Goal: Use online tool/utility: Utilize a website feature to perform a specific function

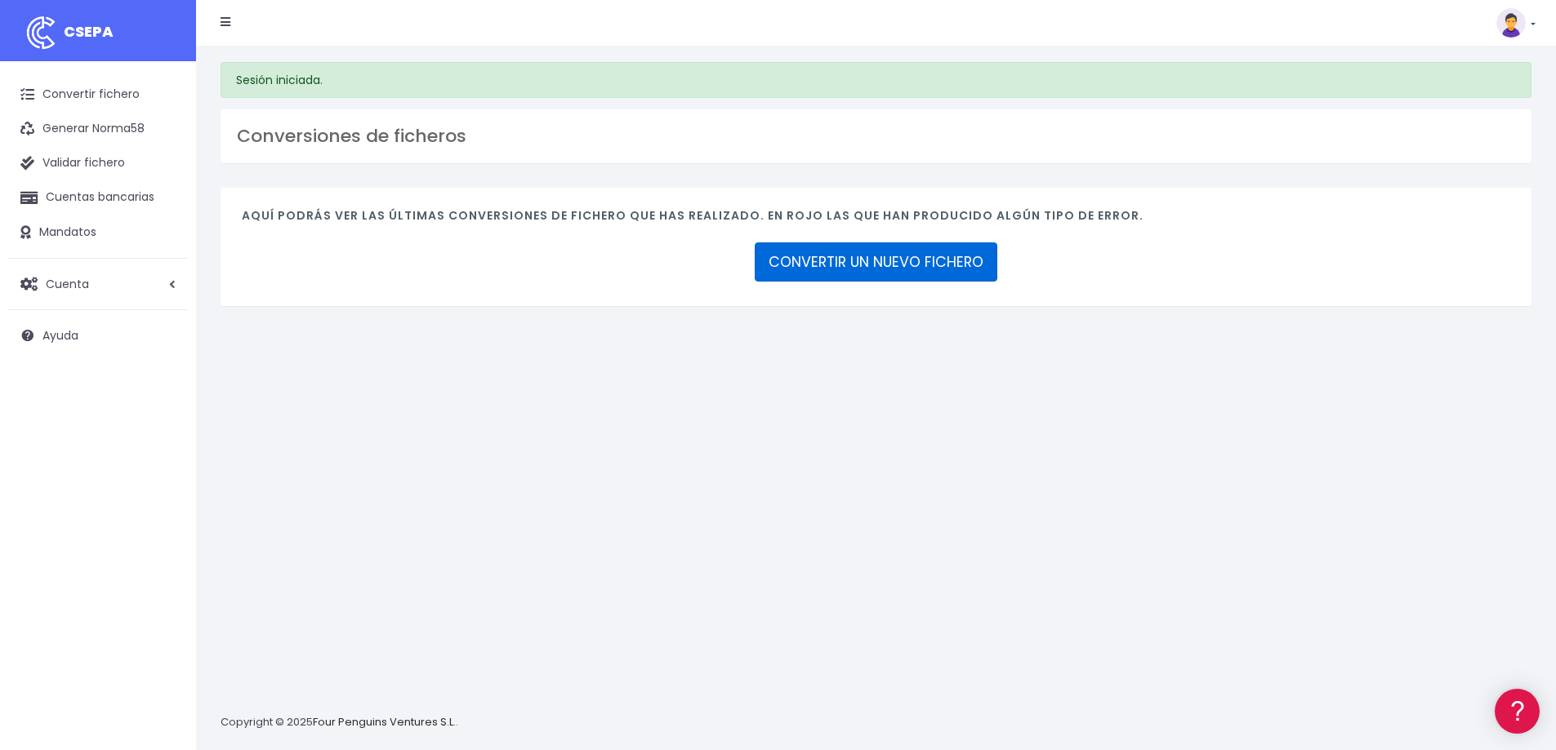
click at [920, 257] on link "CONVERTIR UN NUEVO FICHERO" at bounding box center [876, 262] width 243 height 39
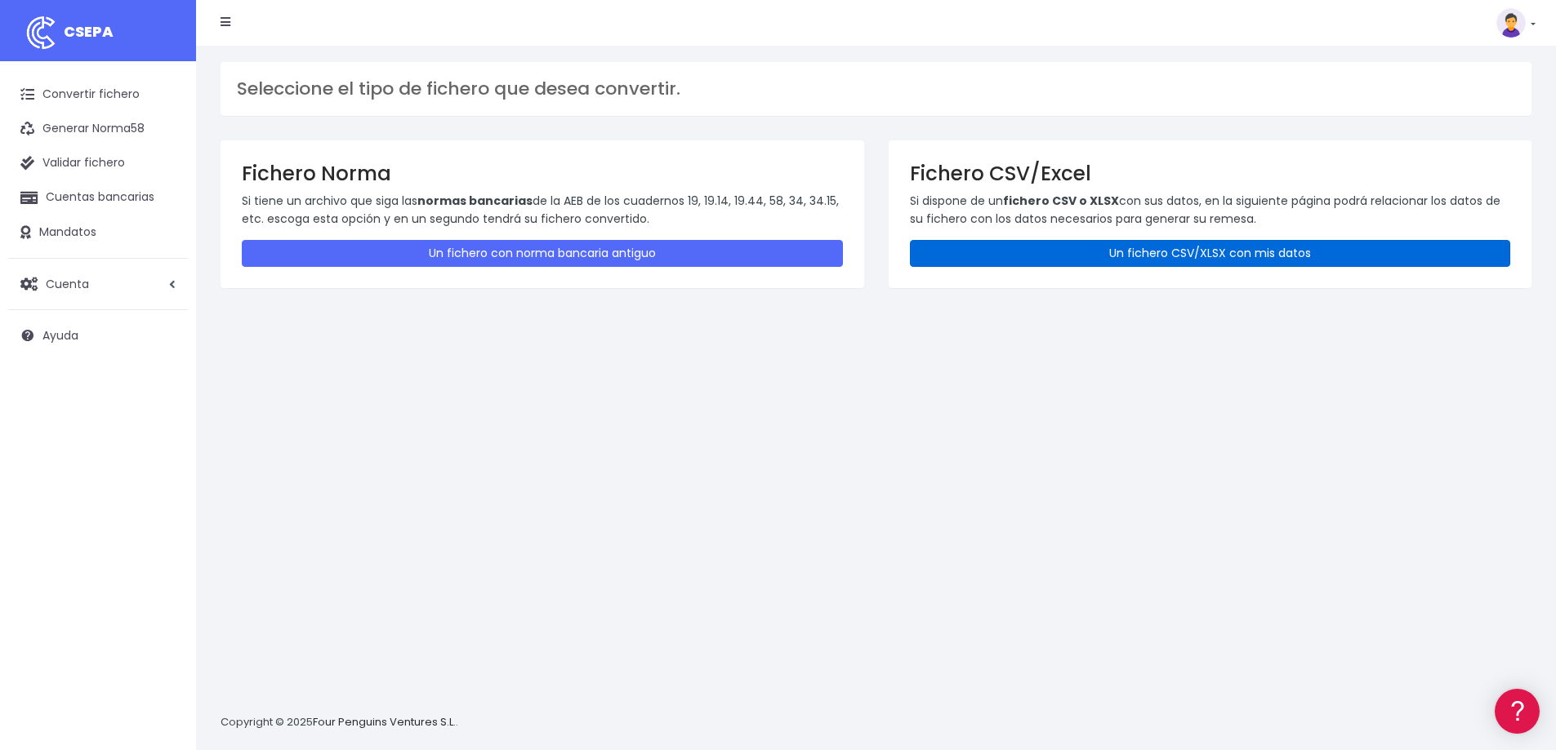
click at [1128, 256] on link "Un fichero CSV/XLSX con mis datos" at bounding box center [1210, 253] width 601 height 27
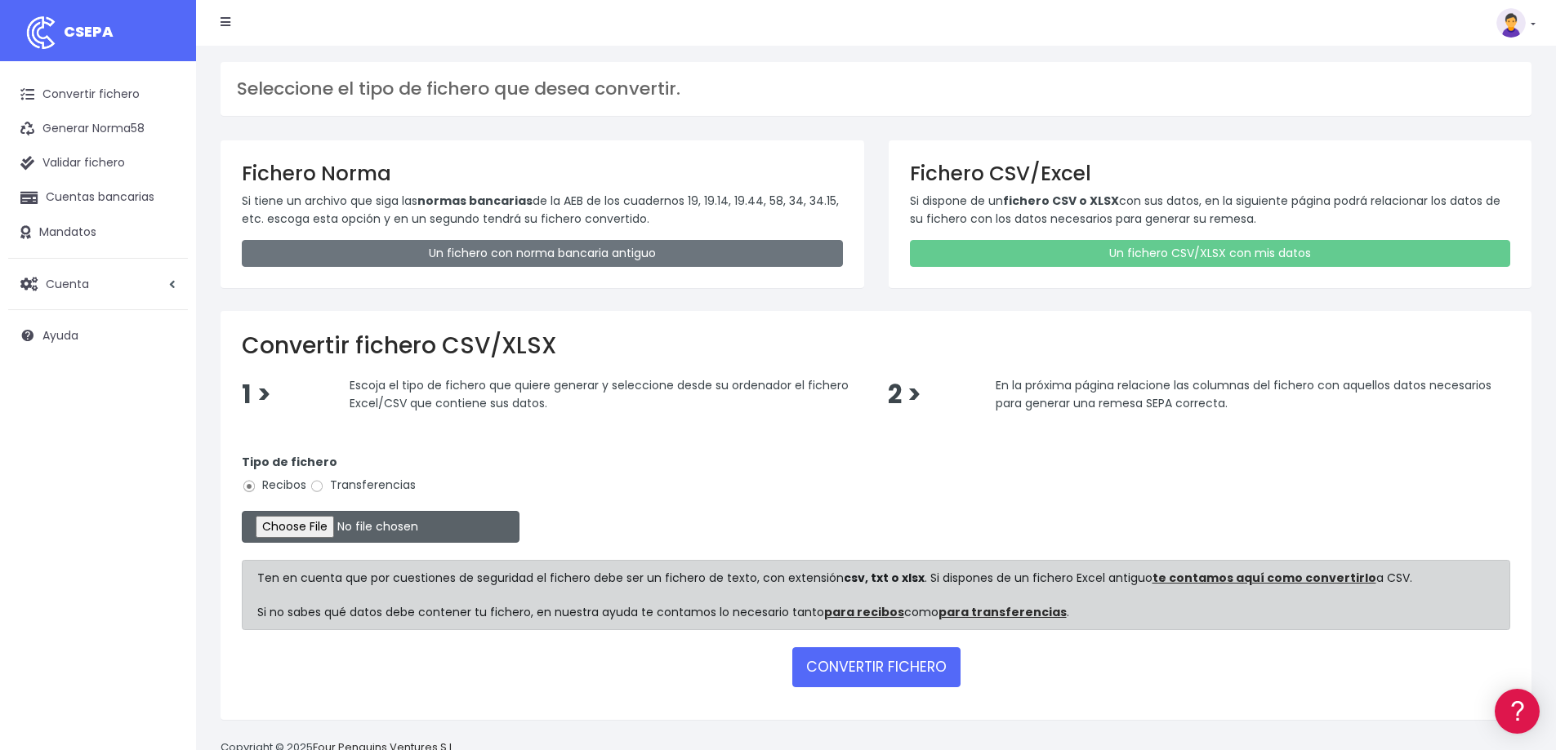
click at [323, 530] on input "file" at bounding box center [381, 527] width 278 height 32
click at [328, 526] on input "file" at bounding box center [381, 527] width 278 height 32
type input "C:\fakepath\09C_actividades SP.xlsx"
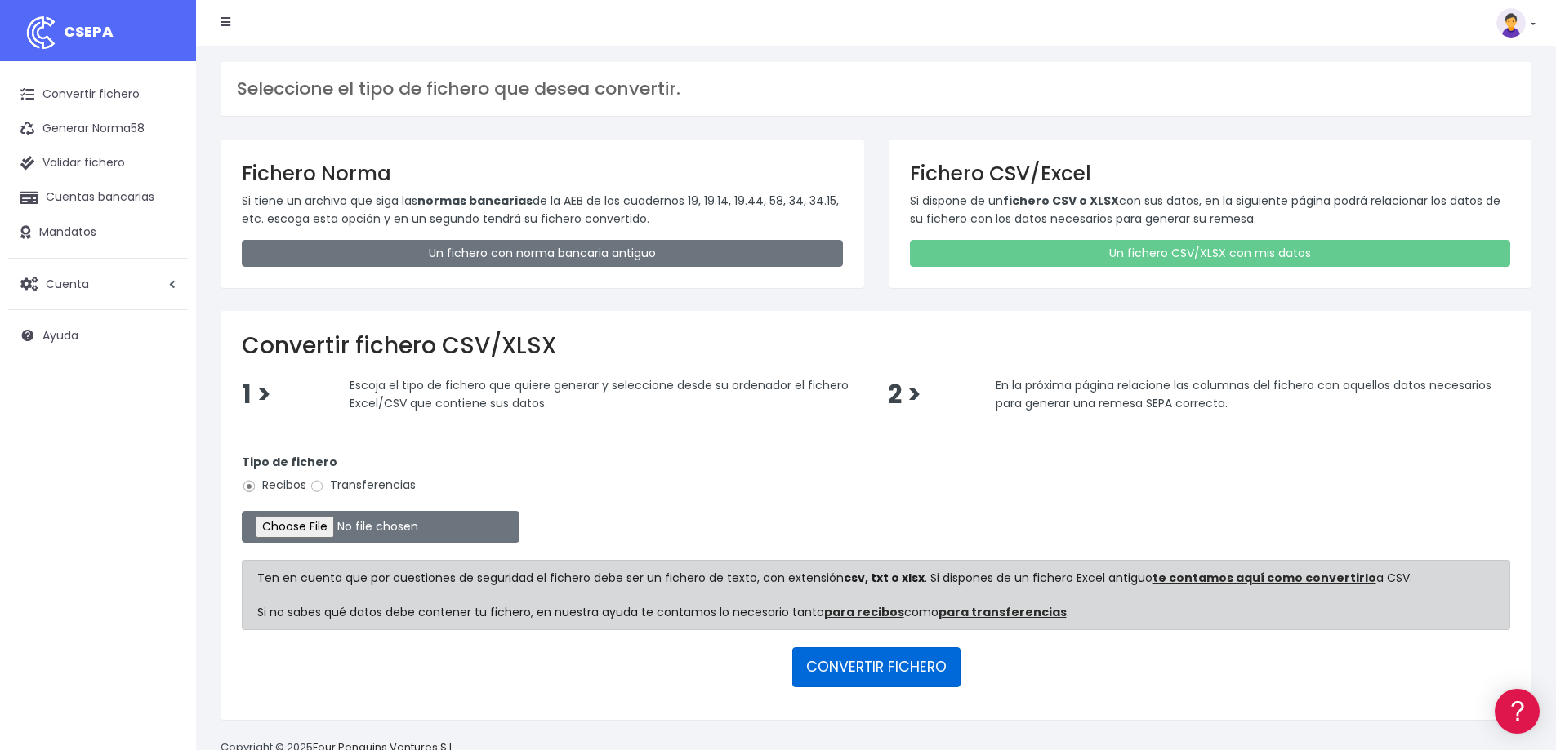
click at [889, 675] on button "CONVERTIR FICHERO" at bounding box center [876, 667] width 168 height 39
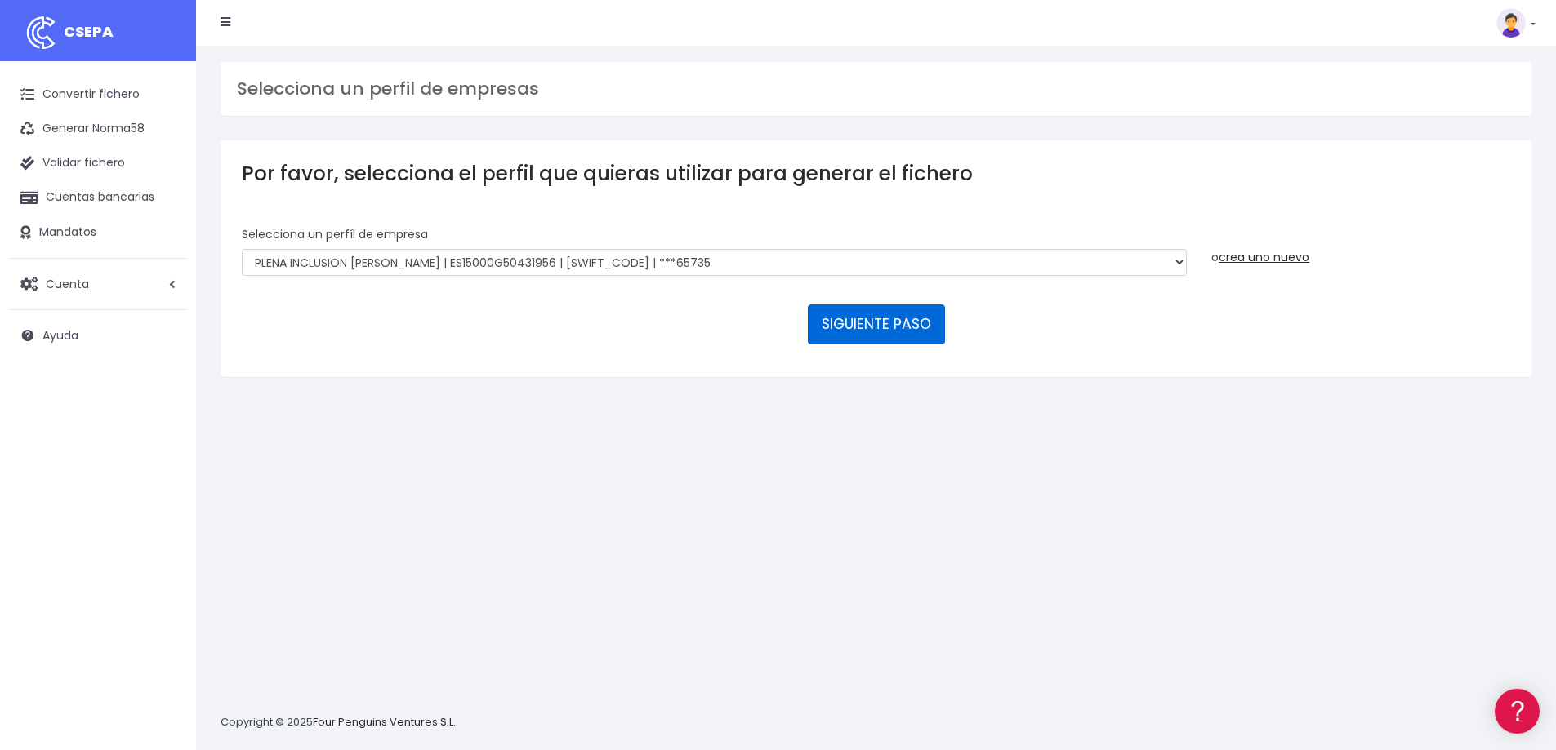
click at [864, 327] on button "SIGUIENTE PASO" at bounding box center [876, 324] width 137 height 39
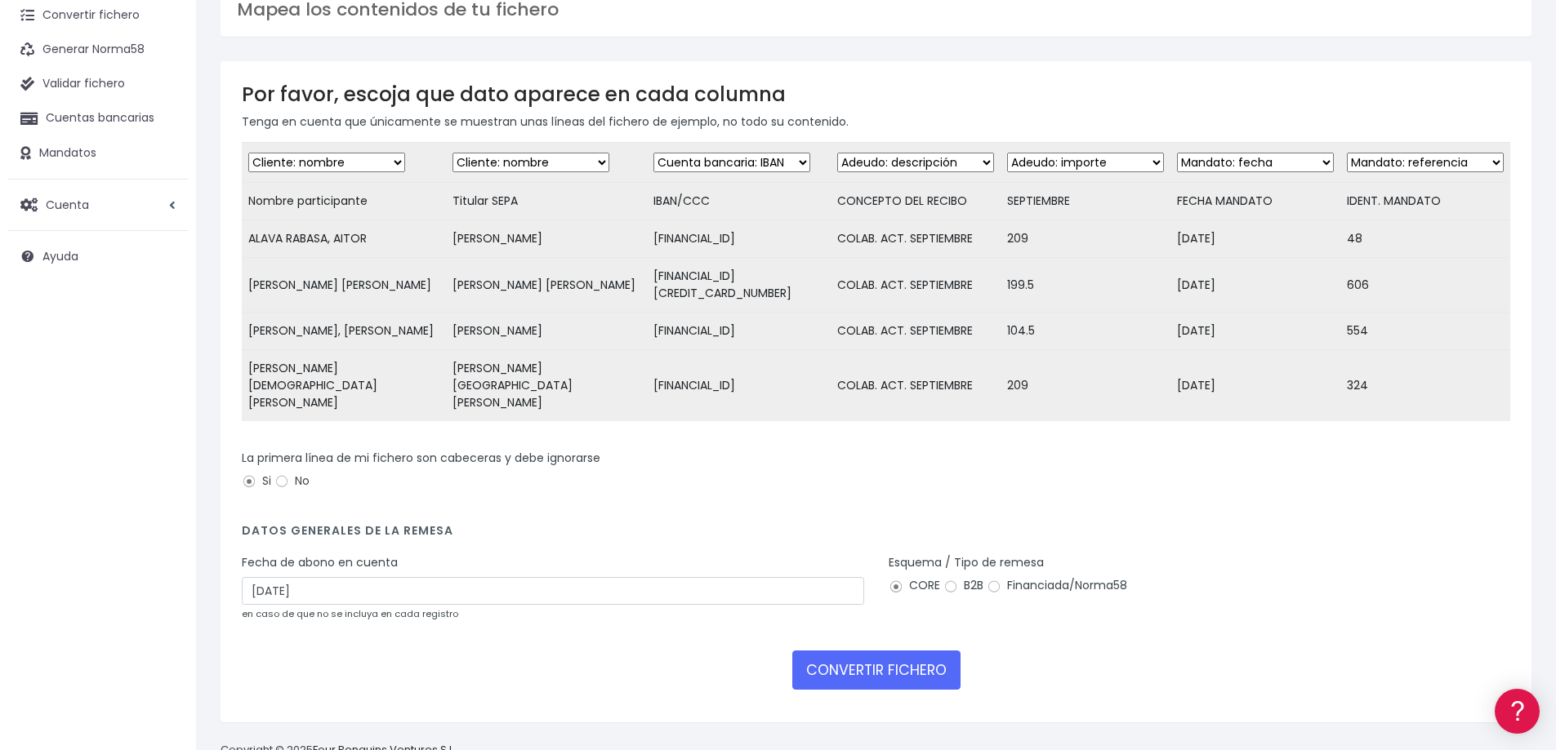
scroll to position [83, 0]
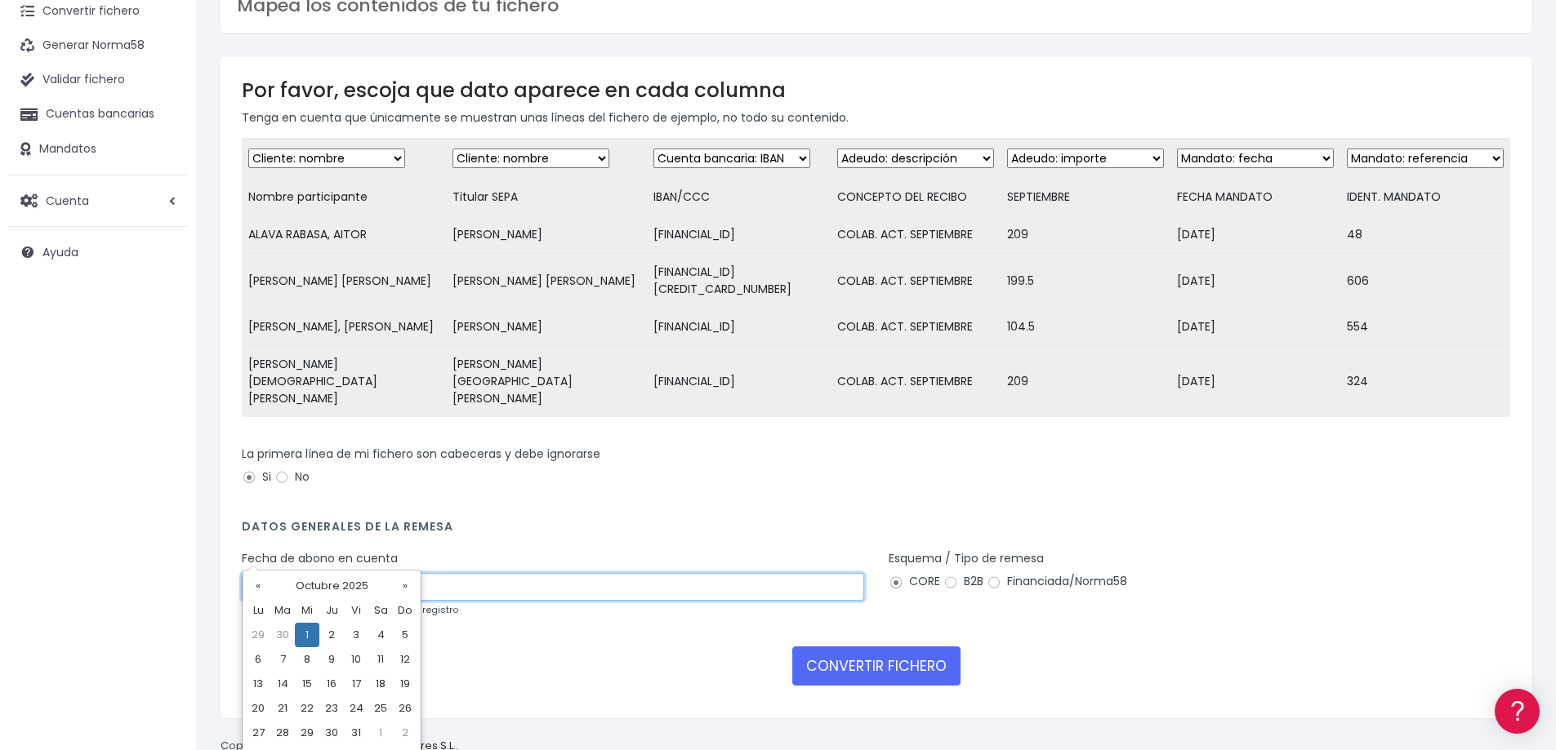
click at [261, 573] on input "01/10/2025" at bounding box center [553, 587] width 622 height 28
type input "05/10/2025"
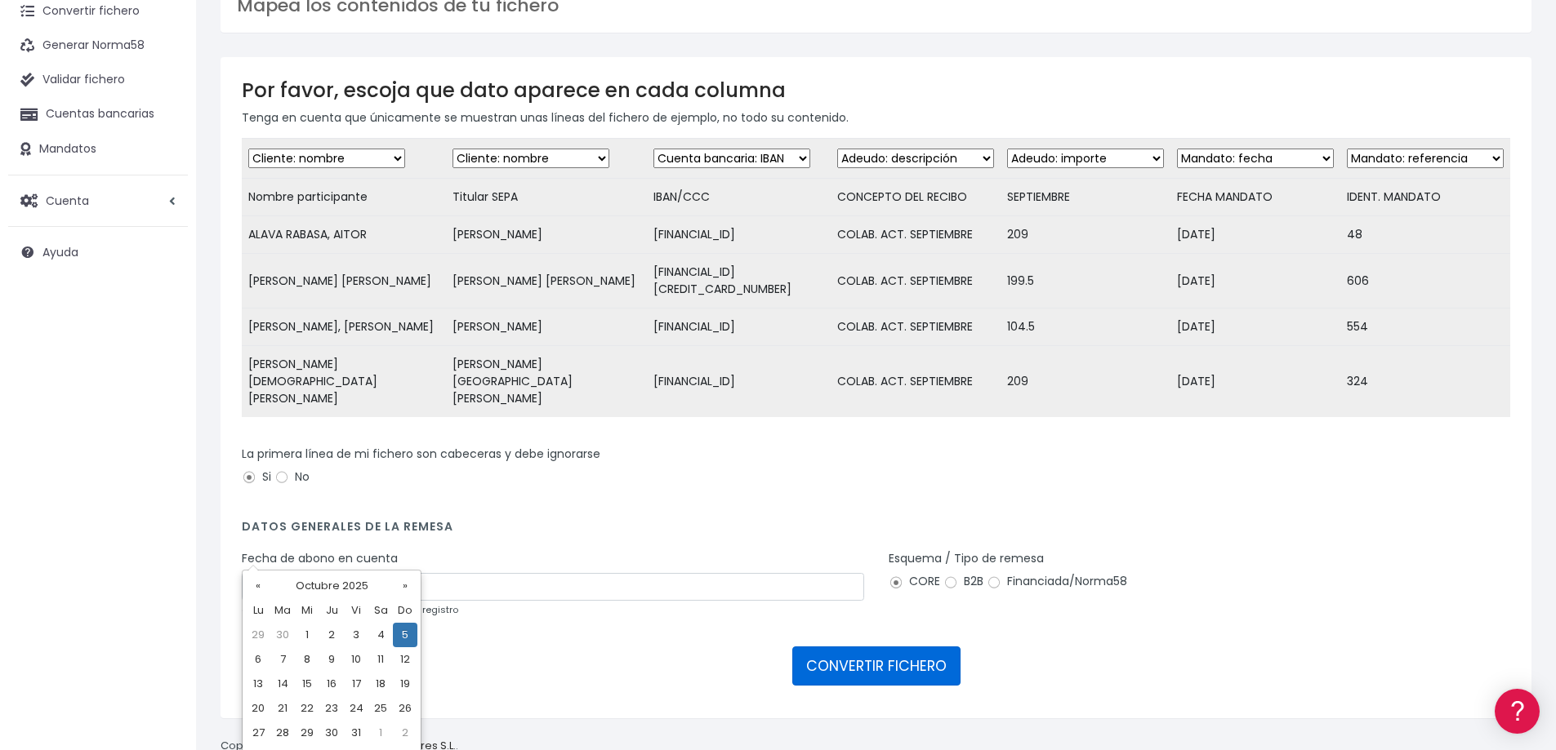
click at [902, 647] on button "CONVERTIR FICHERO" at bounding box center [876, 666] width 168 height 39
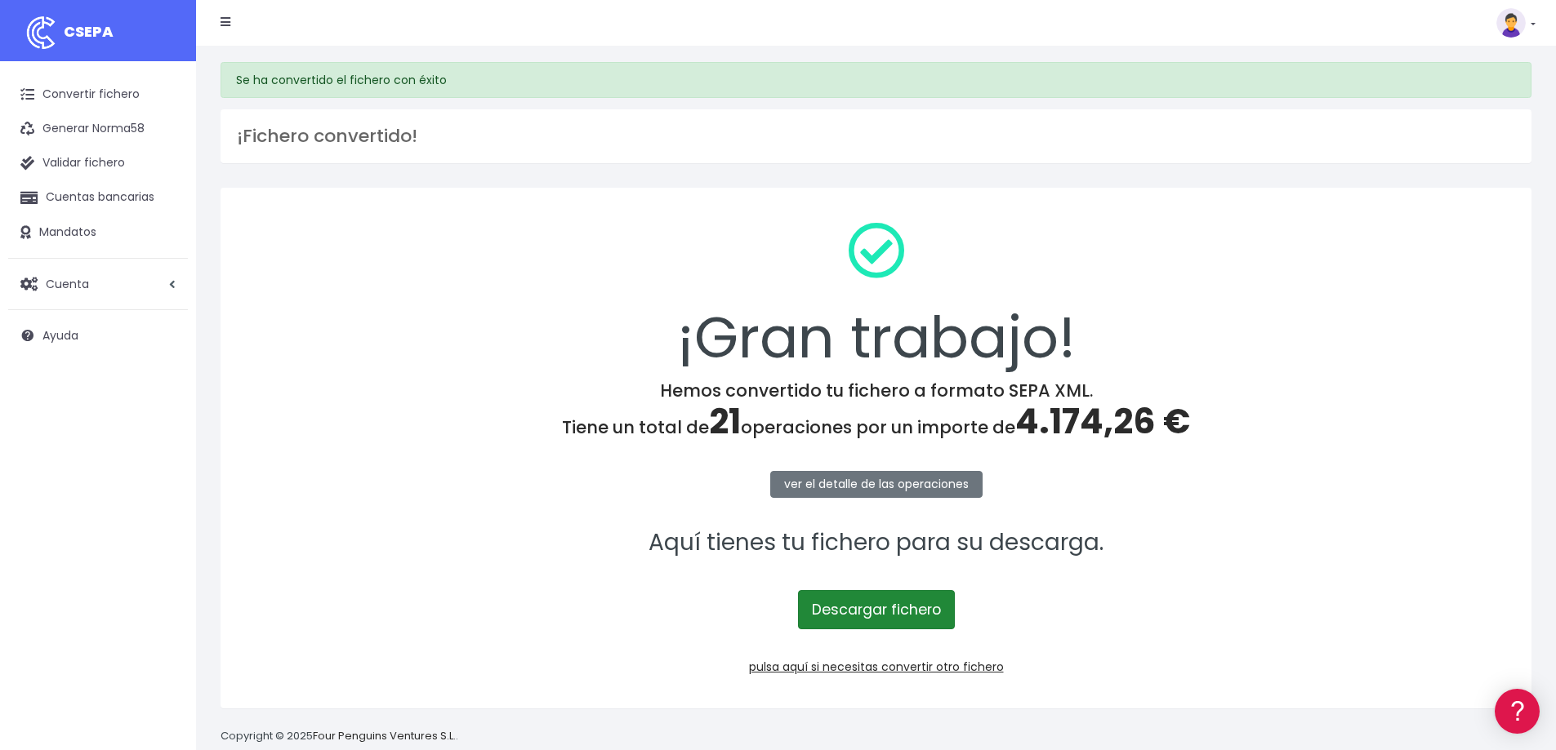
click at [906, 611] on link "Descargar fichero" at bounding box center [876, 609] width 157 height 39
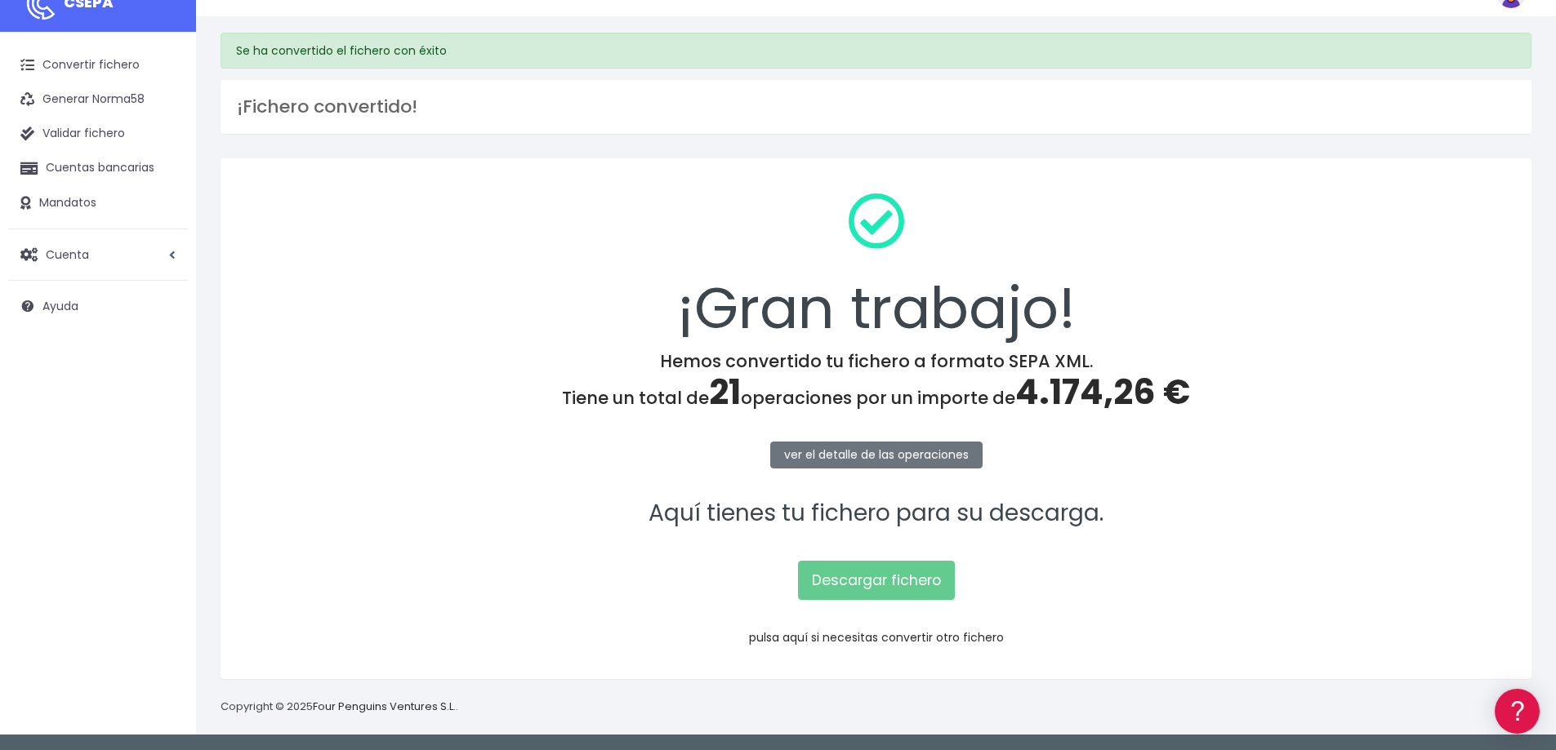
click at [874, 637] on link "pulsa aquí si necesitas convertir otro fichero" at bounding box center [876, 638] width 255 height 16
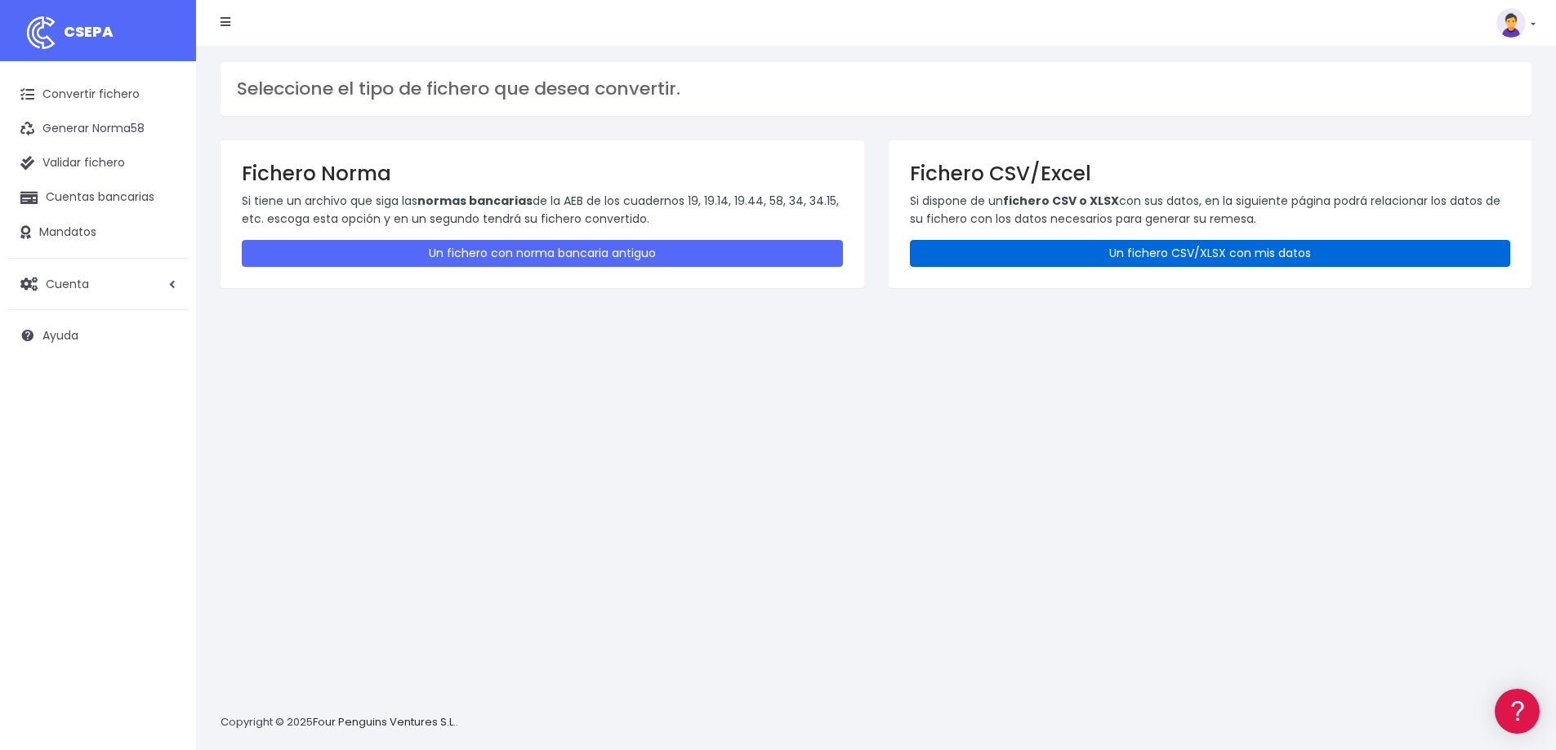
click at [1112, 253] on link "Un fichero CSV/XLSX con mis datos" at bounding box center [1210, 253] width 601 height 27
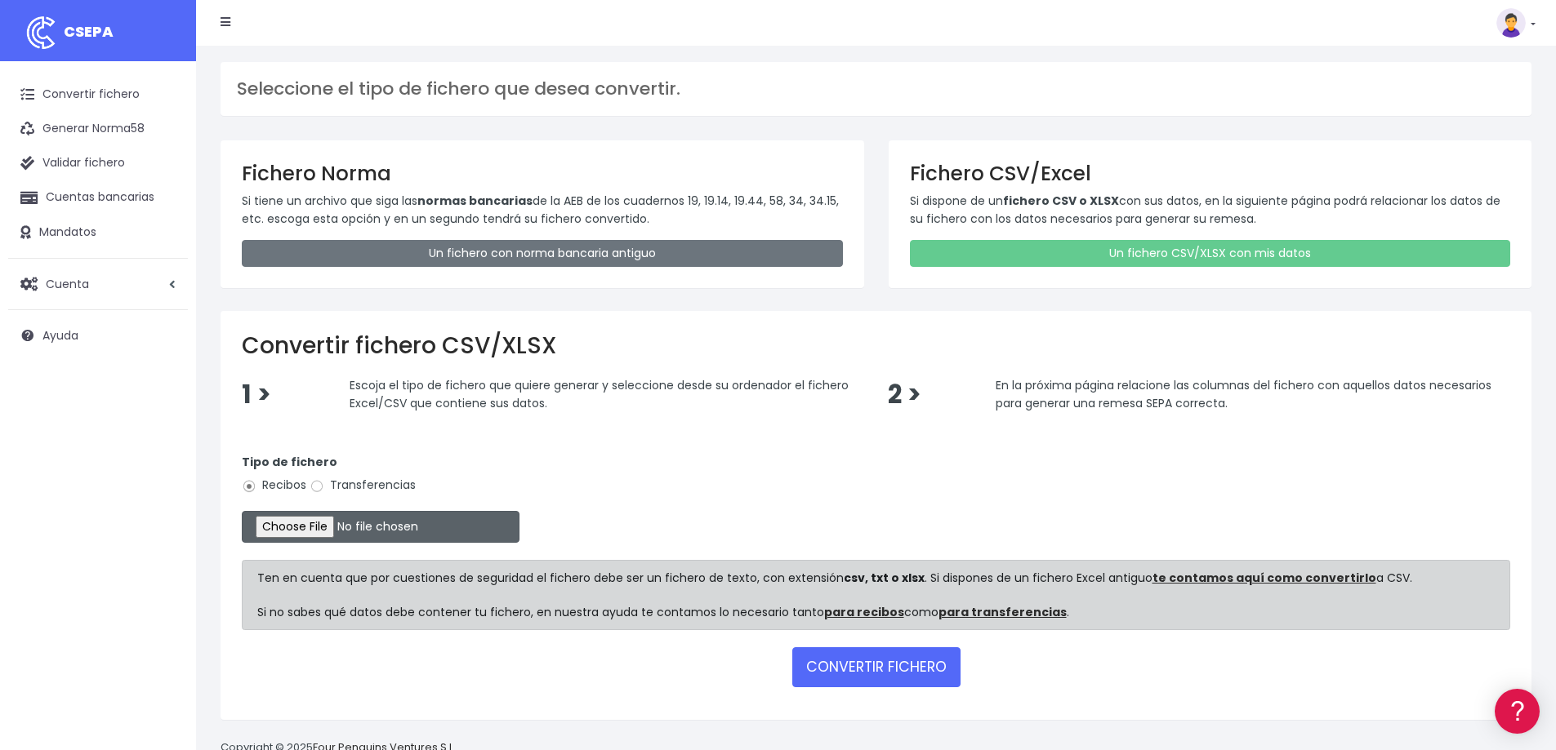
click at [308, 528] on input "file" at bounding box center [381, 527] width 278 height 32
type input "C:\fakepath\09Cuotas canguros septiembre.xlsx"
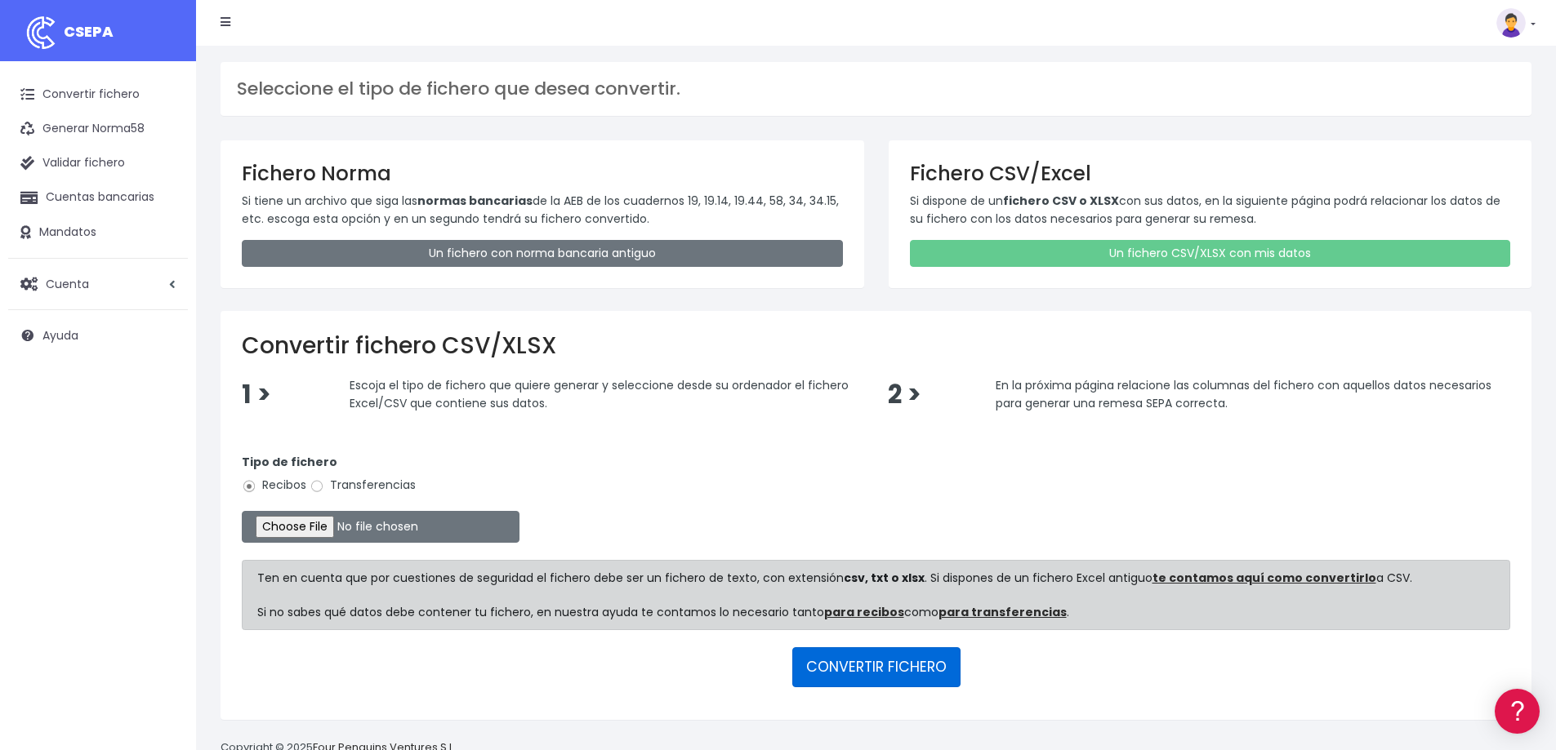
click at [859, 670] on button "CONVERTIR FICHERO" at bounding box center [876, 667] width 168 height 39
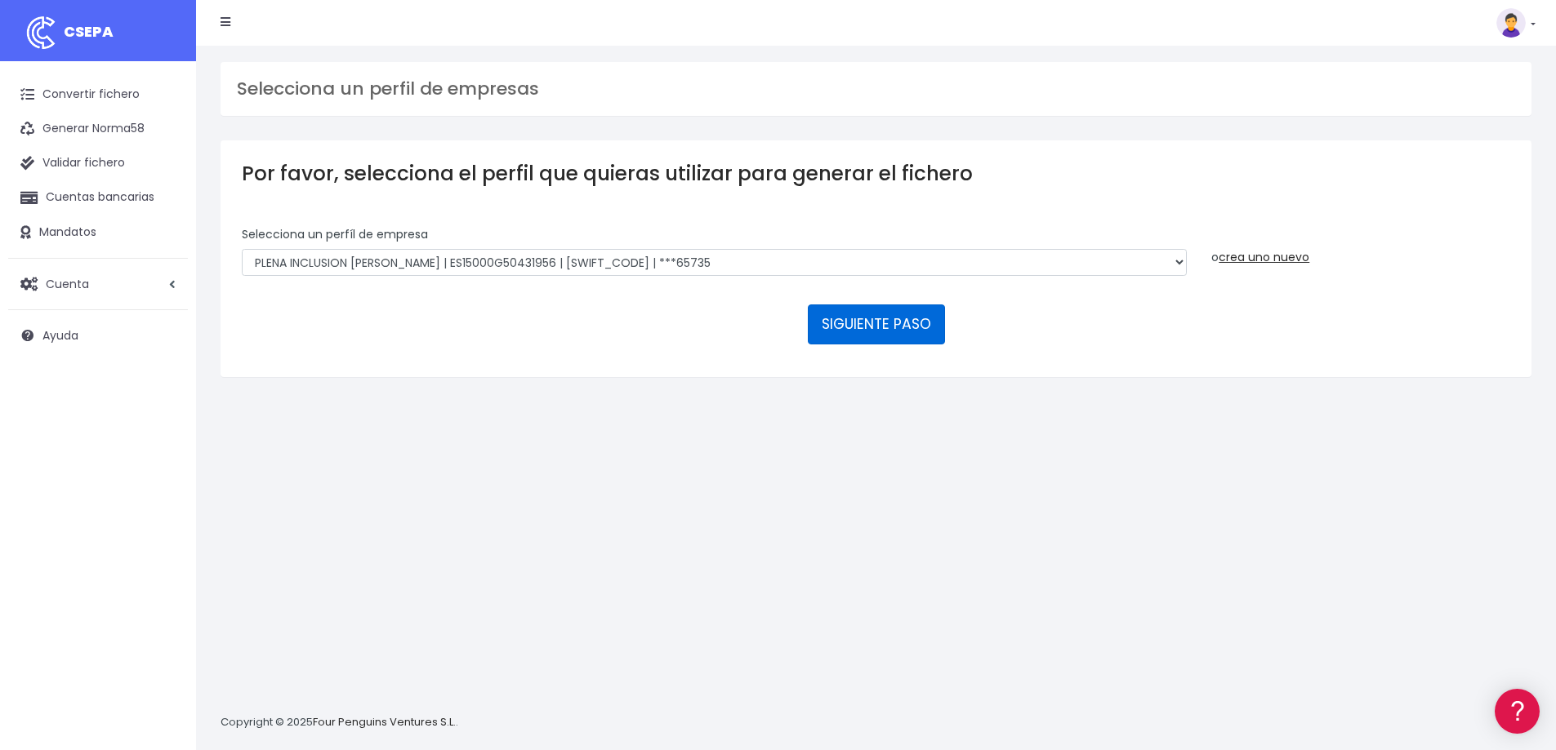
click at [882, 323] on button "SIGUIENTE PASO" at bounding box center [876, 324] width 137 height 39
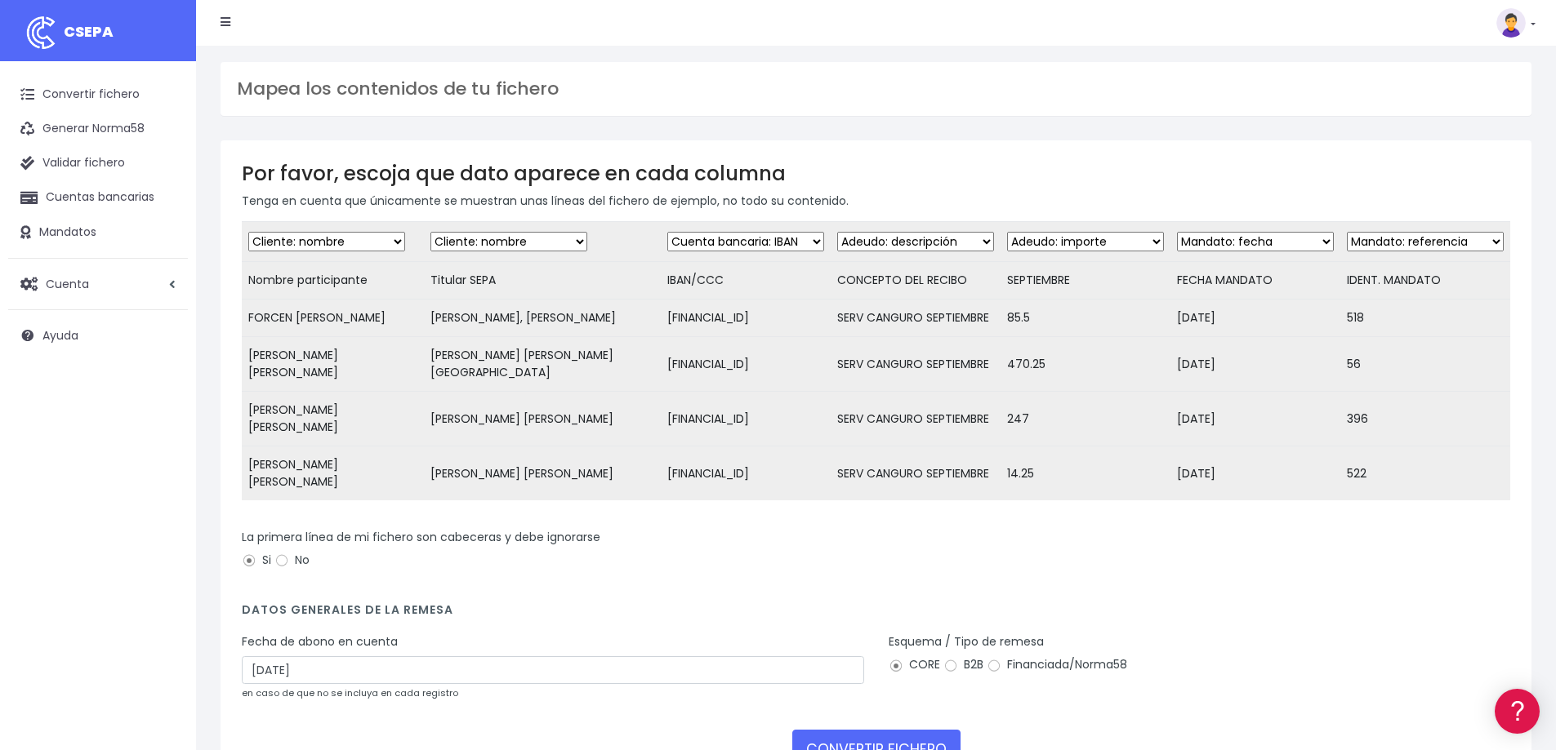
scroll to position [152, 0]
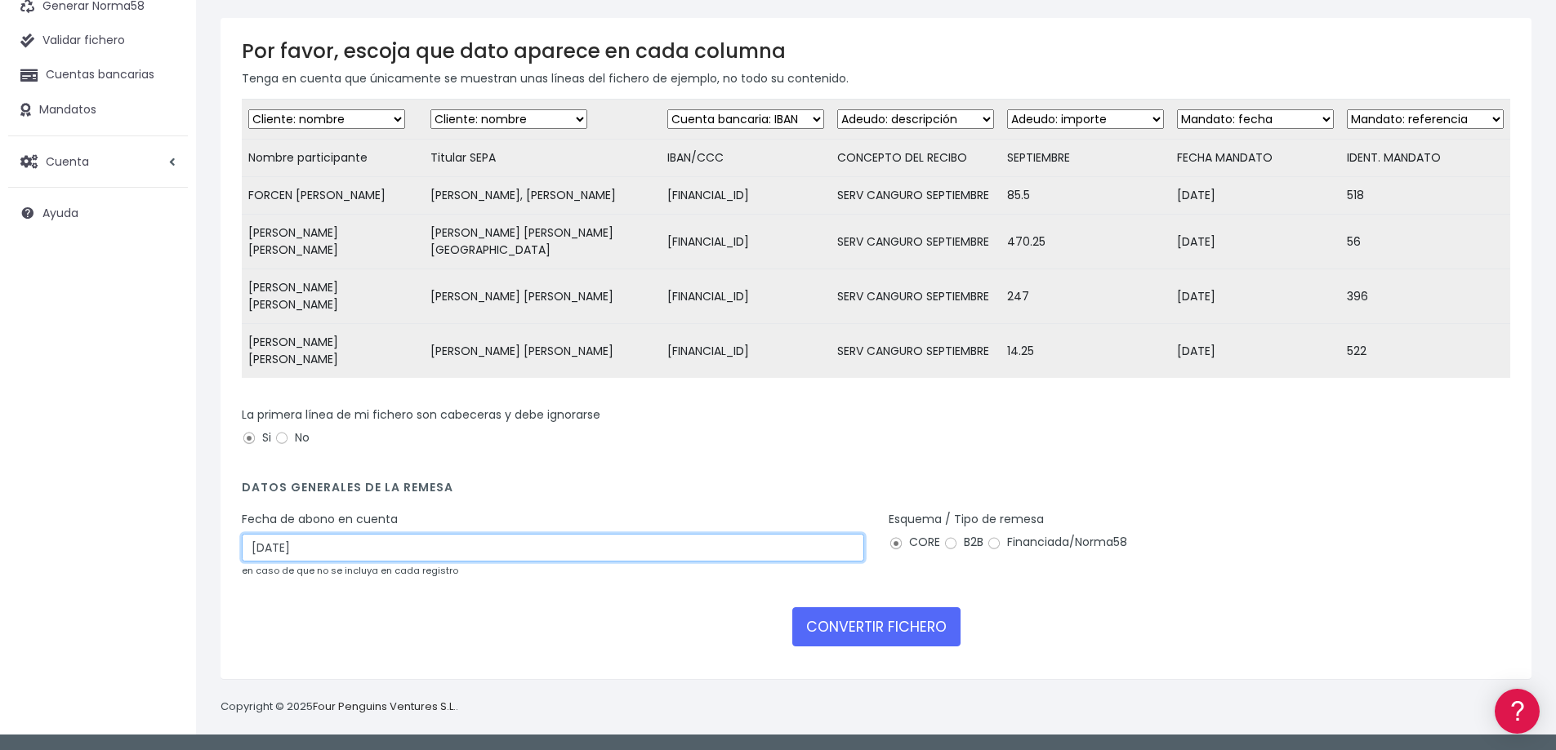
click at [262, 544] on input "[DATE]" at bounding box center [553, 548] width 622 height 28
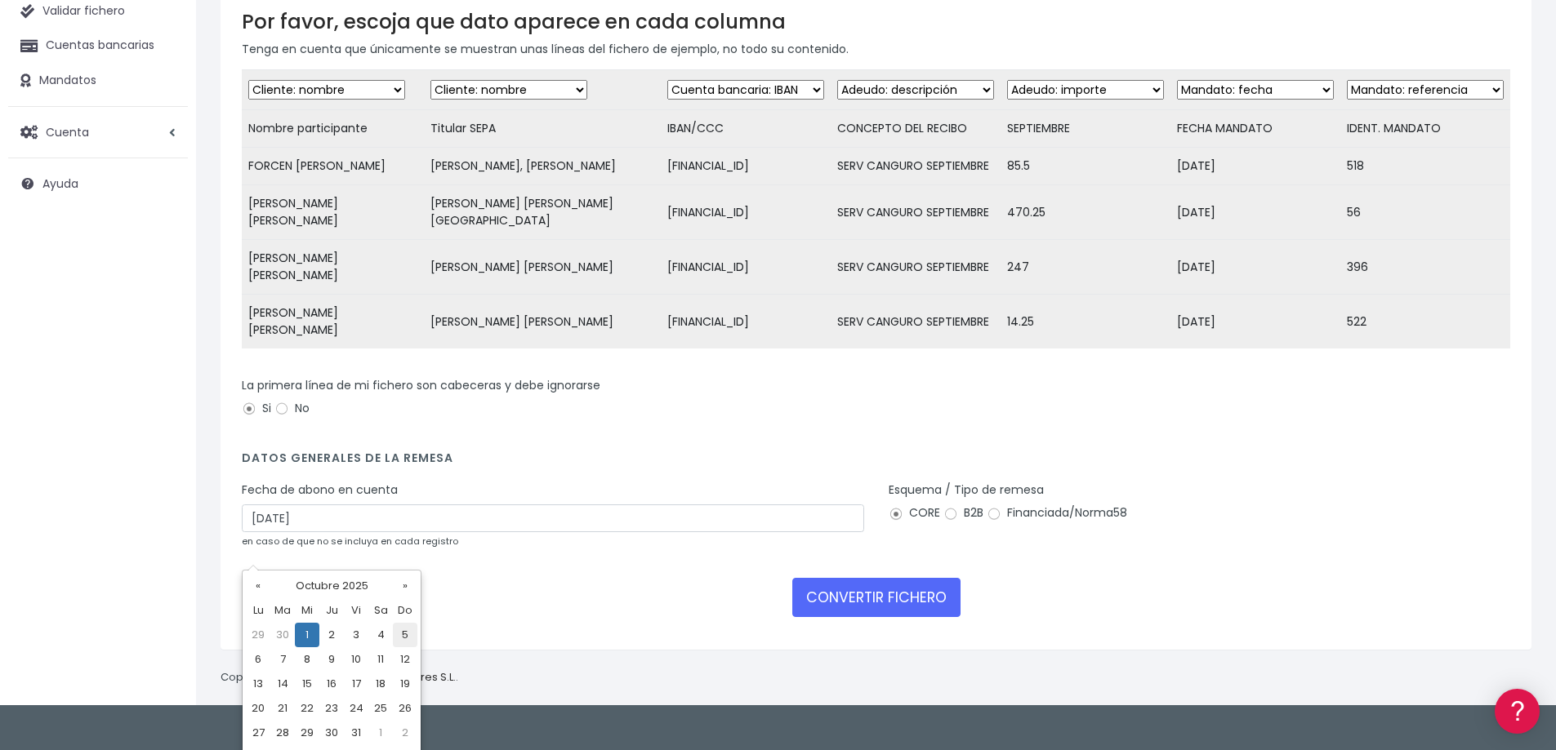
click at [404, 634] on td "5" at bounding box center [405, 635] width 24 height 24
type input "[DATE]"
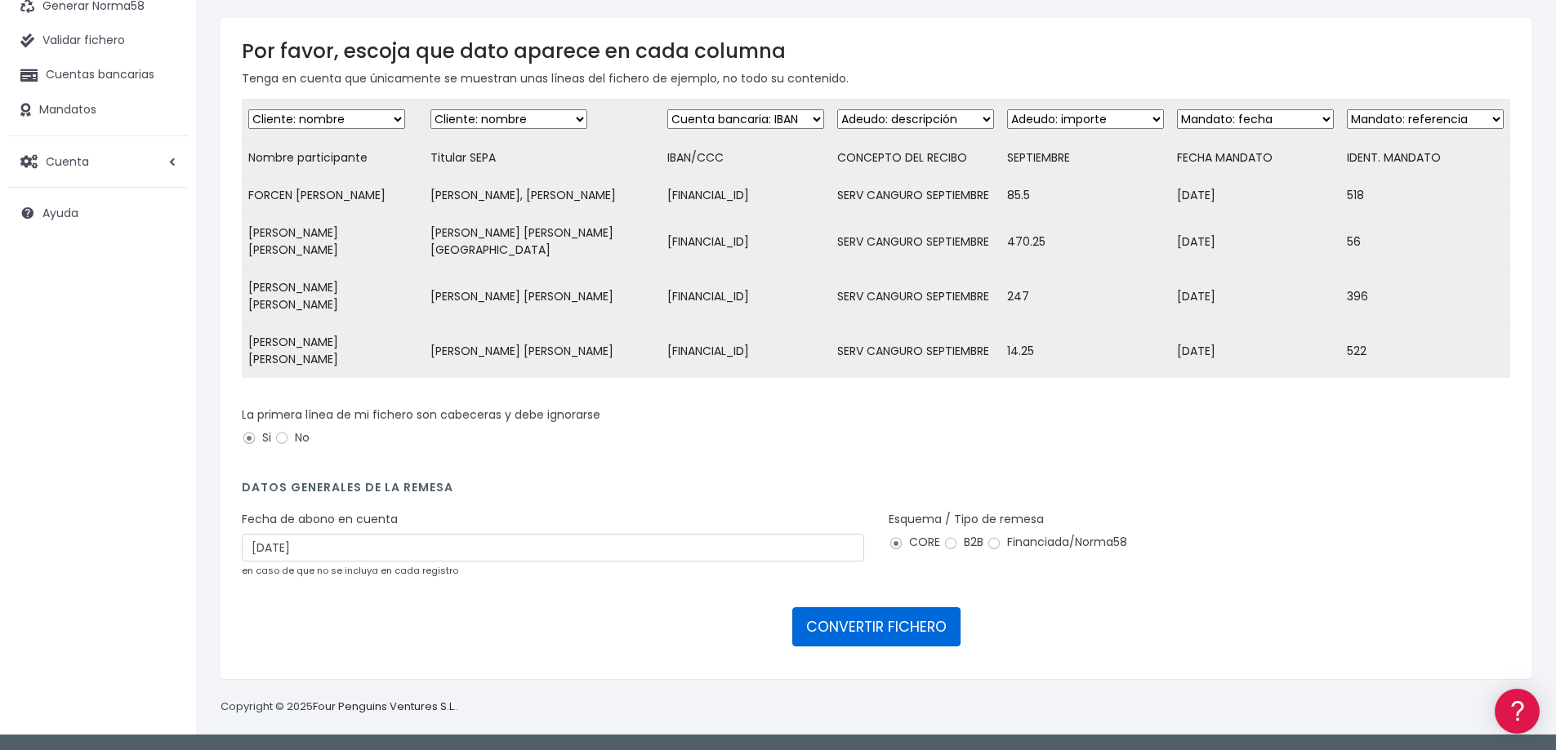
click at [905, 630] on button "CONVERTIR FICHERO" at bounding box center [876, 627] width 168 height 39
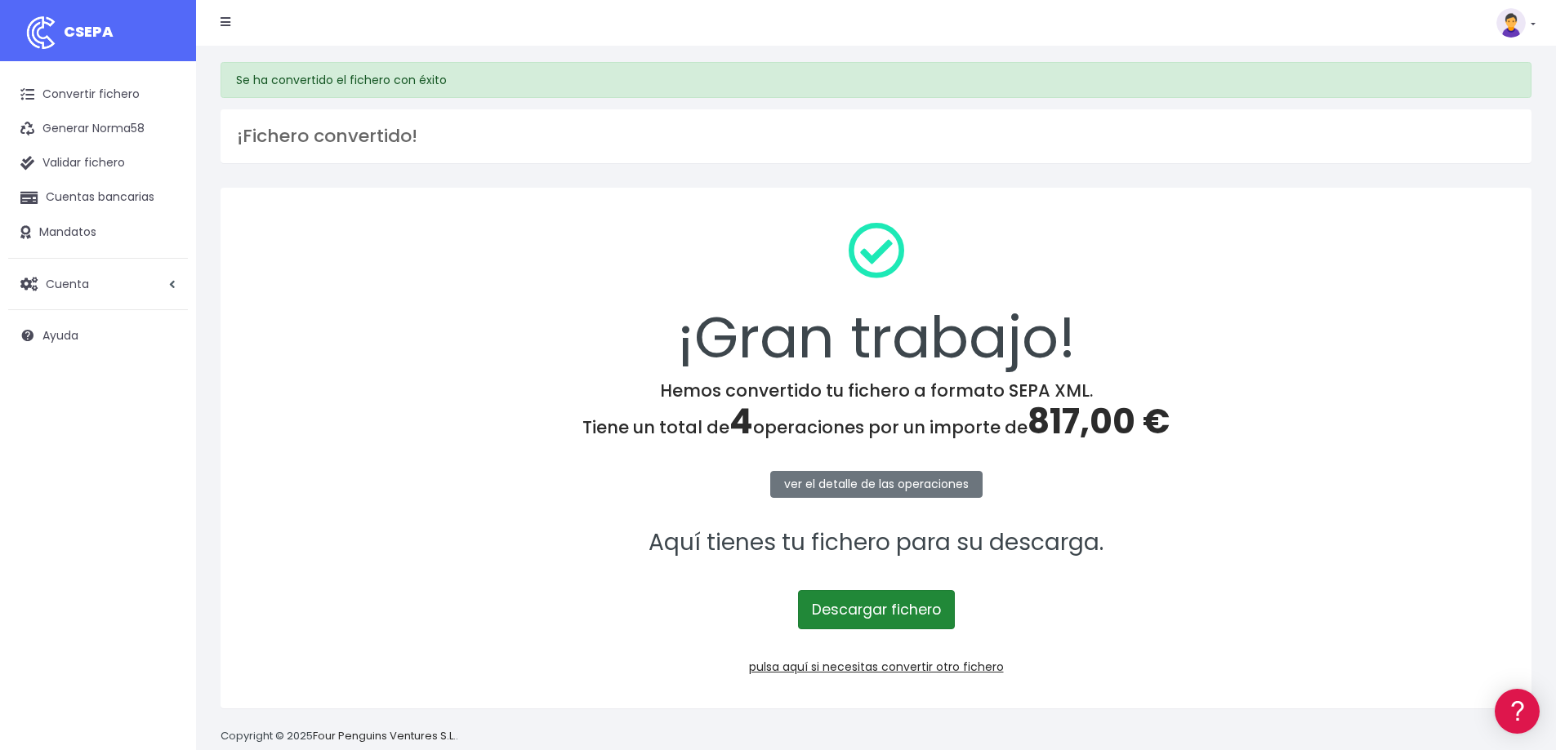
click at [918, 610] on link "Descargar fichero" at bounding box center [876, 609] width 157 height 39
click at [1178, 237] on div "¡Gran trabajo!" at bounding box center [876, 294] width 1268 height 171
